Goal: Navigation & Orientation: Find specific page/section

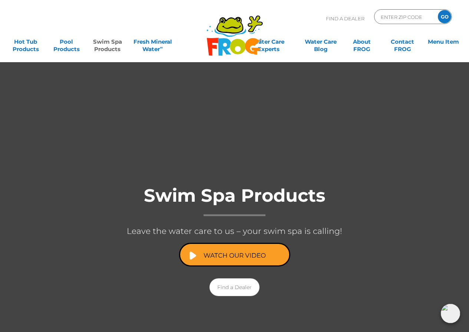
scroll to position [649, 0]
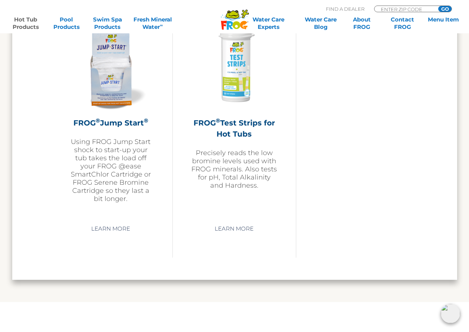
scroll to position [811, 0]
